Goal: Task Accomplishment & Management: Complete application form

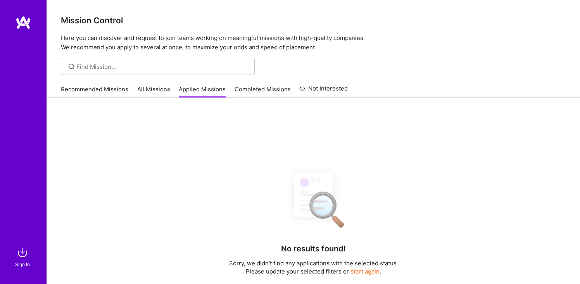
scroll to position [39, 0]
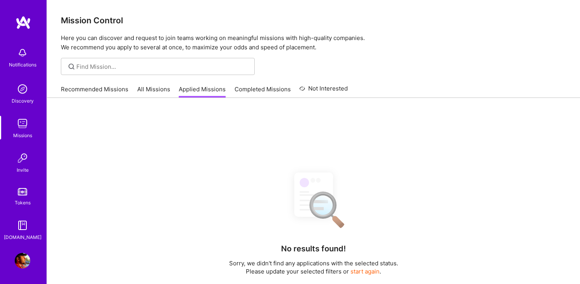
click at [24, 125] on img at bounding box center [23, 124] width 16 height 16
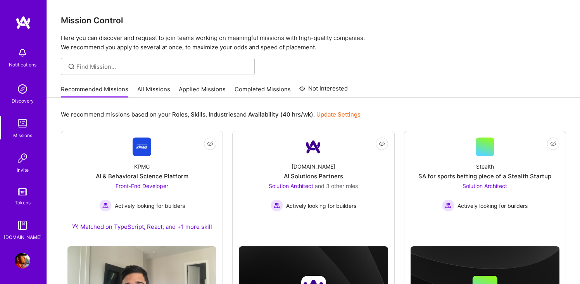
click at [198, 88] on link "Applied Missions" at bounding box center [202, 91] width 47 height 13
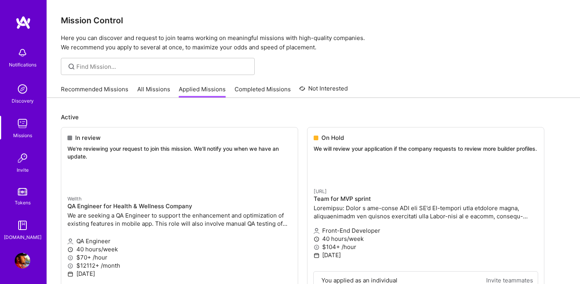
click at [198, 88] on link "Applied Missions" at bounding box center [202, 91] width 47 height 13
click at [102, 177] on div at bounding box center [142, 183] width 149 height 16
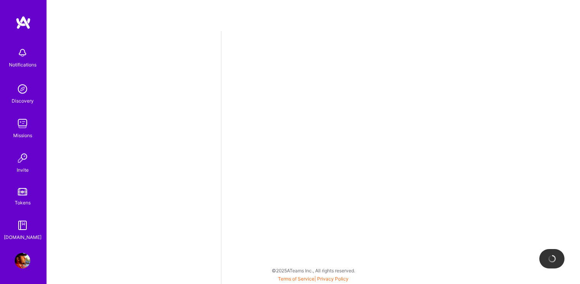
select select "US"
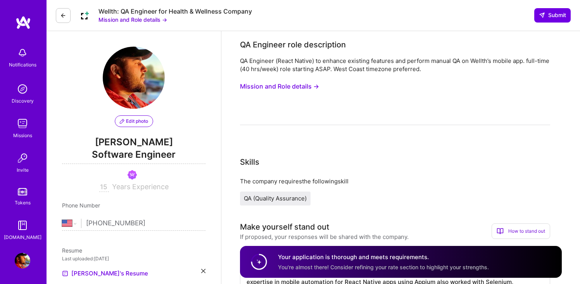
click at [154, 19] on button "Mission and Role details →" at bounding box center [133, 20] width 69 height 8
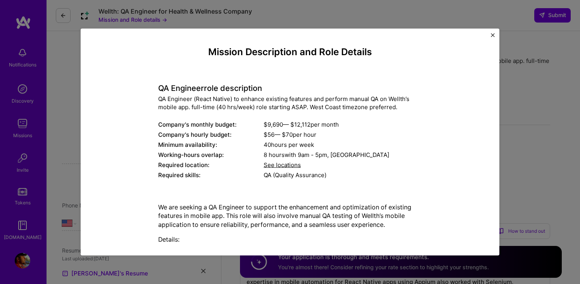
scroll to position [89, 0]
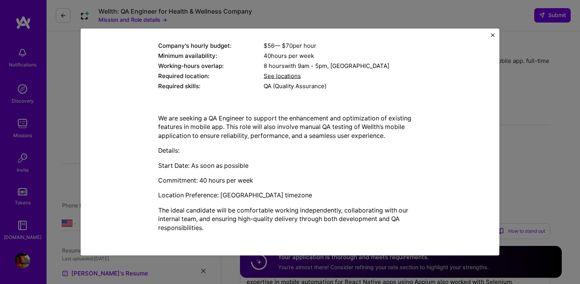
click at [491, 35] on img "Close" at bounding box center [493, 35] width 4 height 4
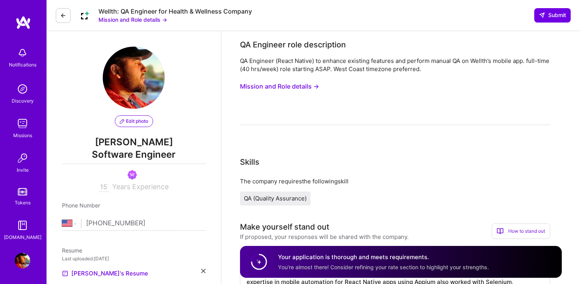
click at [59, 16] on button at bounding box center [63, 15] width 15 height 15
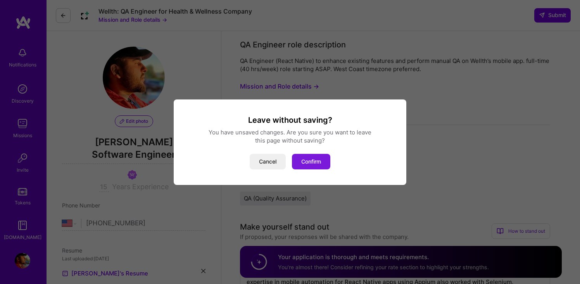
click at [312, 161] on button "Confirm" at bounding box center [311, 162] width 38 height 16
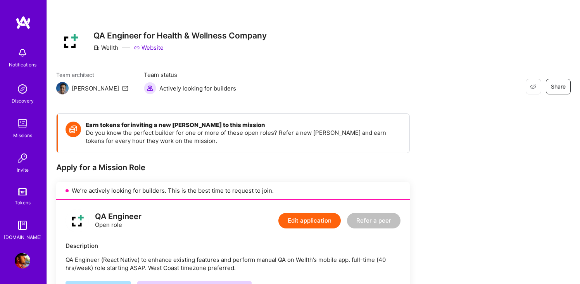
click at [24, 121] on img at bounding box center [23, 124] width 16 height 16
